Goal: Task Accomplishment & Management: Manage account settings

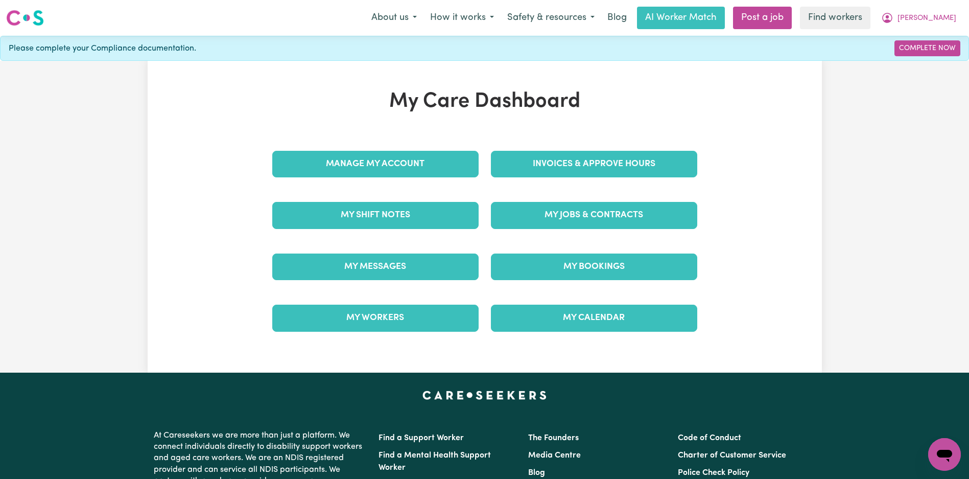
click at [567, 197] on div "My Jobs & Contracts" at bounding box center [594, 215] width 219 height 51
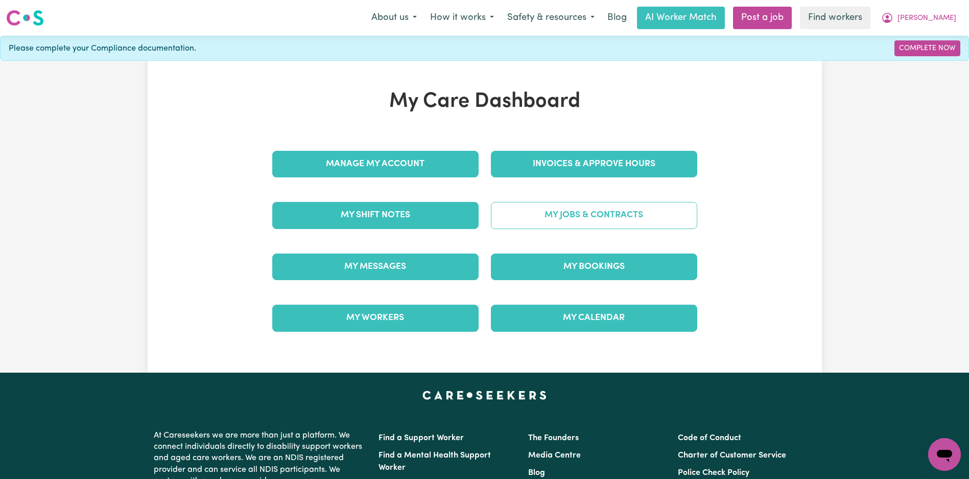
click at [567, 208] on link "My Jobs & Contracts" at bounding box center [594, 215] width 206 height 27
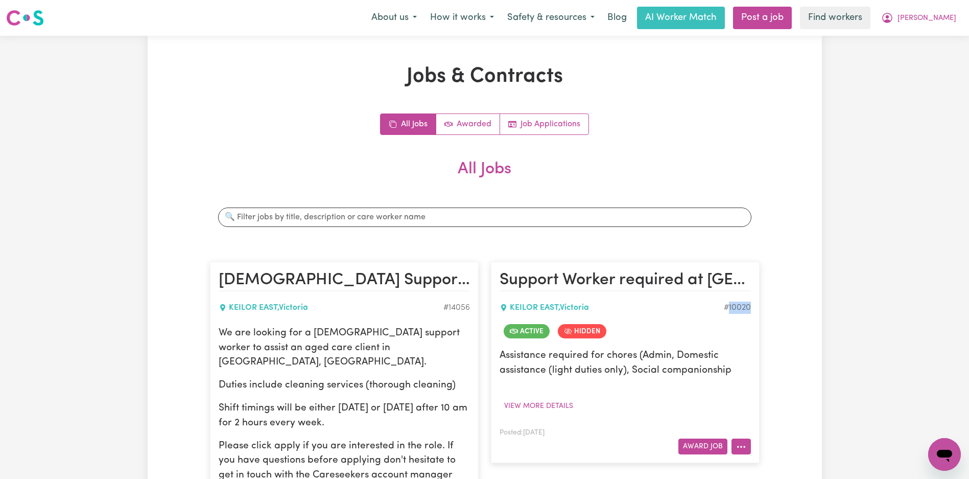
click at [746, 447] on button "More options" at bounding box center [741, 446] width 19 height 16
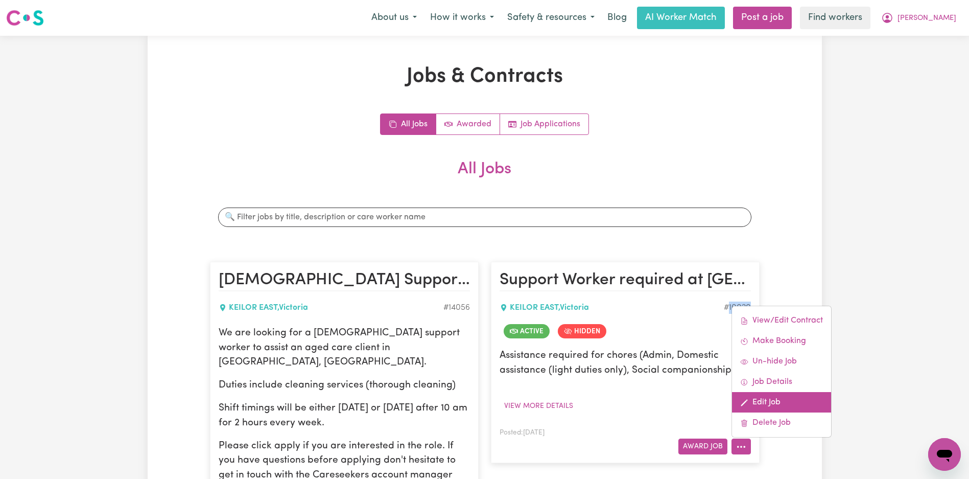
click at [780, 406] on link "Edit Job" at bounding box center [781, 402] width 99 height 20
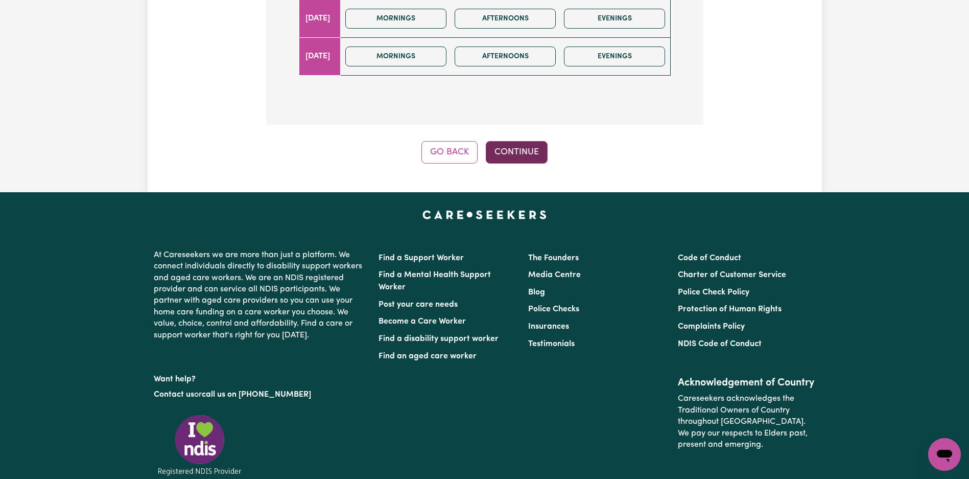
click at [525, 141] on button "Continue" at bounding box center [517, 152] width 62 height 22
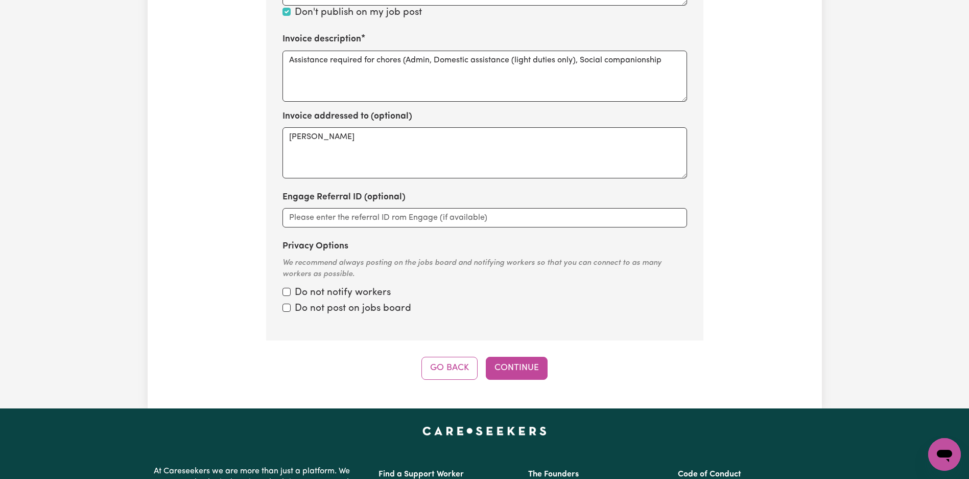
scroll to position [459, 0]
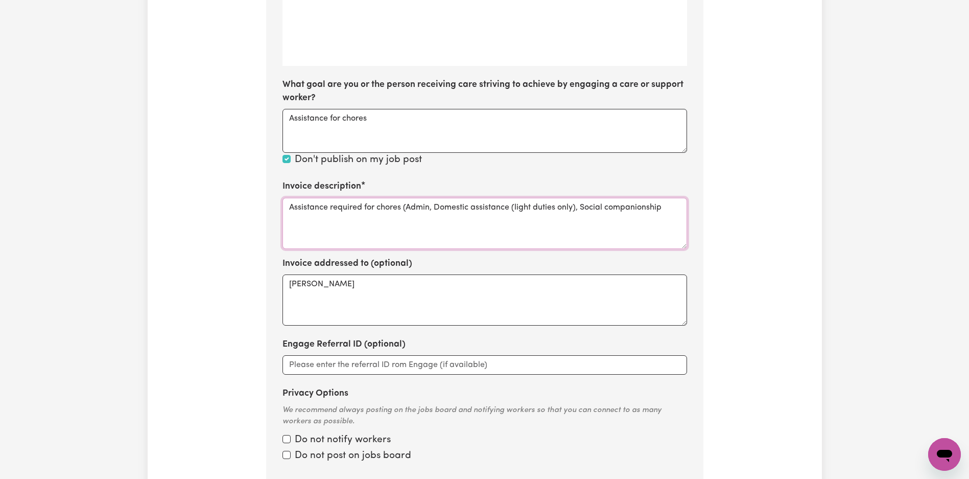
click at [424, 215] on textarea "Assistance required for chores (Admin, Domestic assistance (light duties only),…" at bounding box center [485, 223] width 405 height 51
paste textarea "Domestic support"
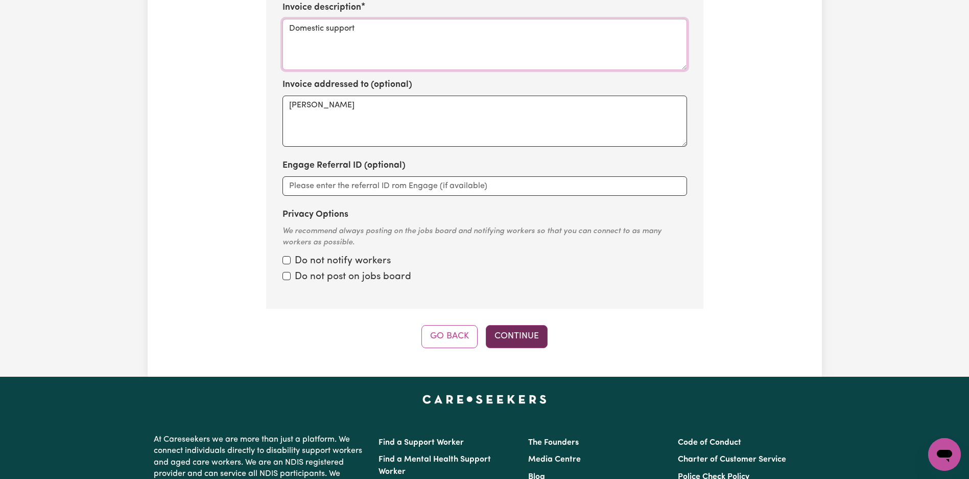
type textarea "Domestic support"
click at [516, 325] on button "Continue" at bounding box center [517, 336] width 62 height 22
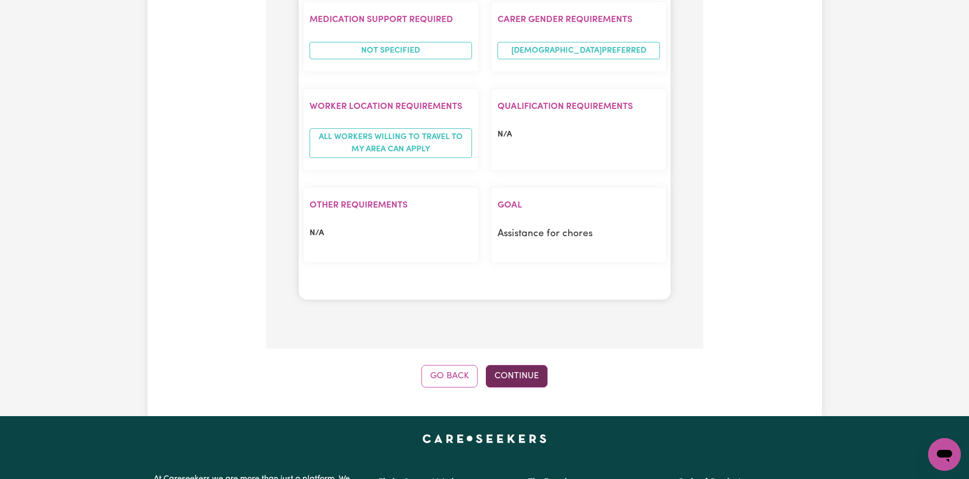
click at [532, 365] on button "Continue" at bounding box center [517, 376] width 62 height 22
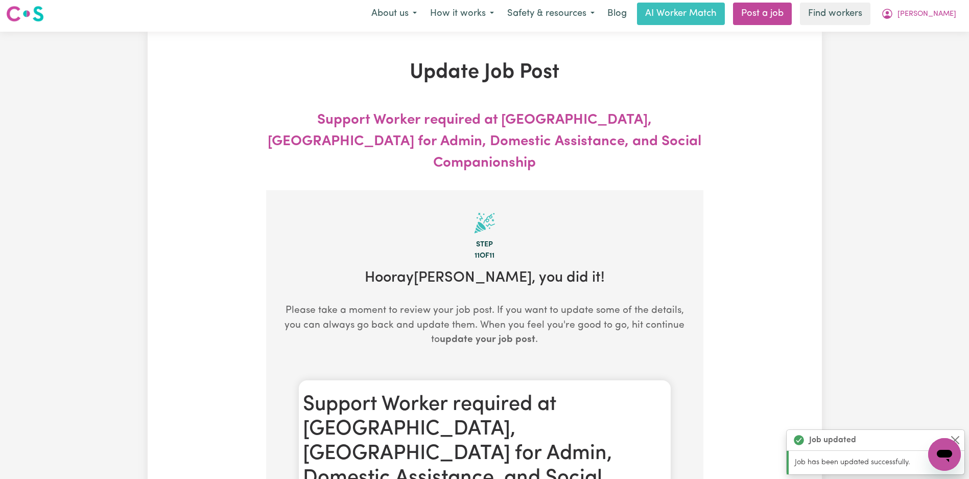
scroll to position [0, 0]
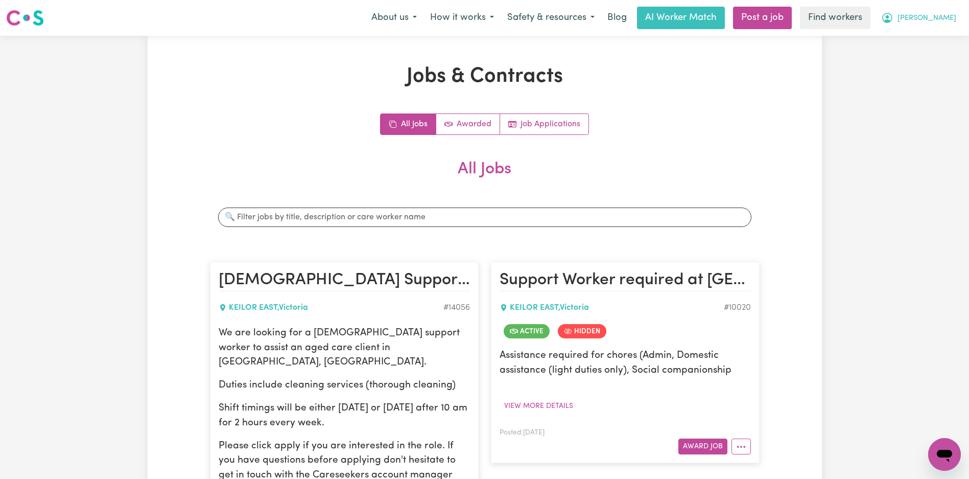
click at [956, 23] on button "[PERSON_NAME]" at bounding box center [919, 17] width 88 height 21
click at [930, 66] on link "Logout" at bounding box center [922, 58] width 81 height 19
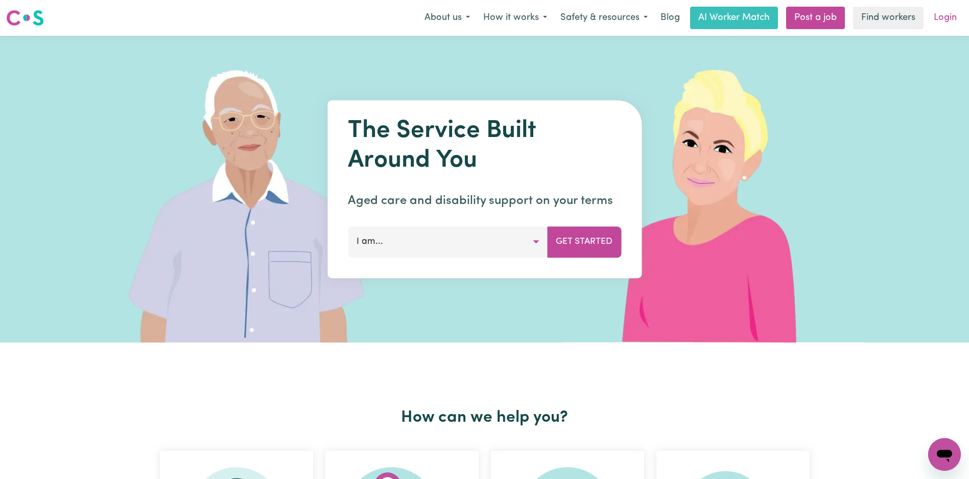
click at [945, 20] on link "Login" at bounding box center [945, 18] width 35 height 22
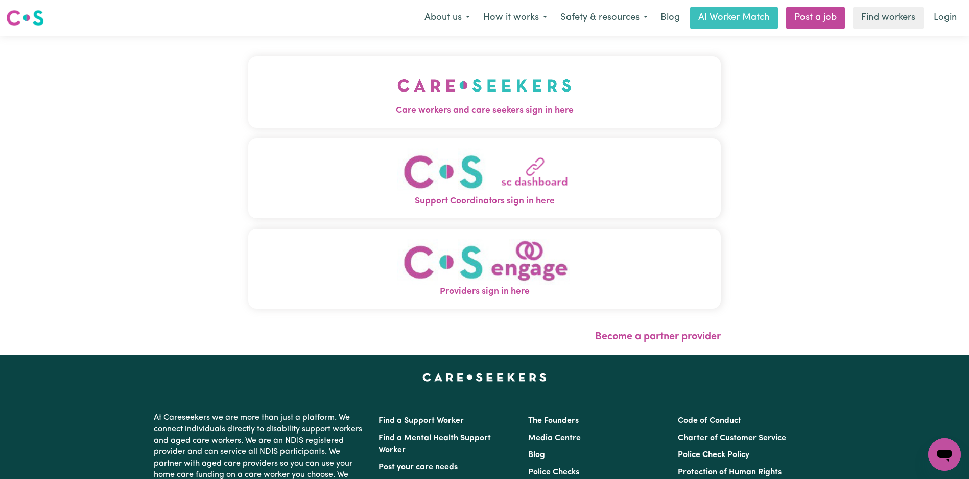
click at [301, 66] on button "Care workers and care seekers sign in here" at bounding box center [484, 92] width 473 height 72
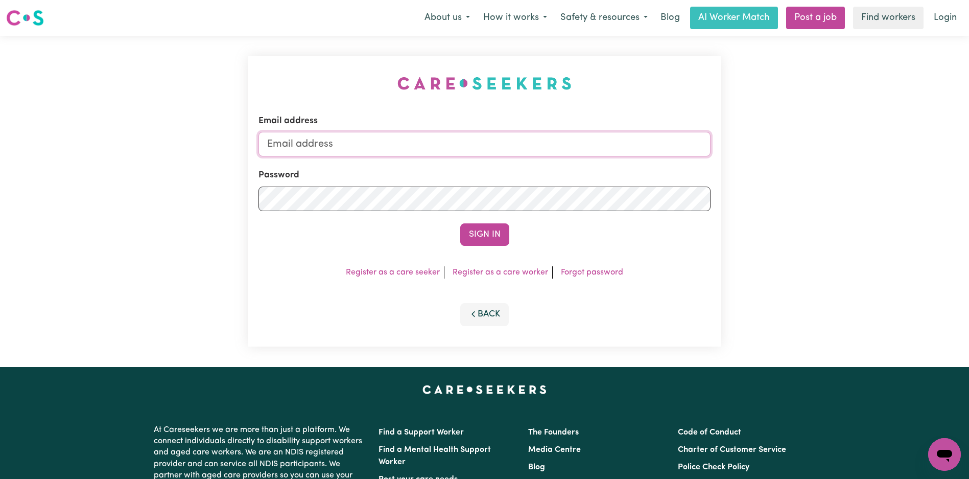
click at [465, 150] on input "Email address" at bounding box center [484, 144] width 452 height 25
type input "[EMAIL_ADDRESS][DOMAIN_NAME]"
click at [491, 241] on button "Sign In" at bounding box center [484, 234] width 49 height 22
